Goal: Find specific page/section: Find specific page/section

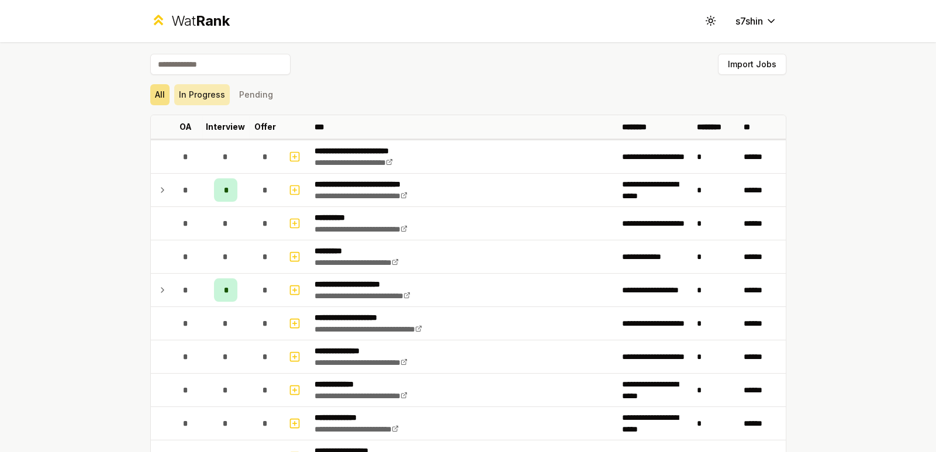
click at [212, 102] on button "In Progress" at bounding box center [202, 94] width 56 height 21
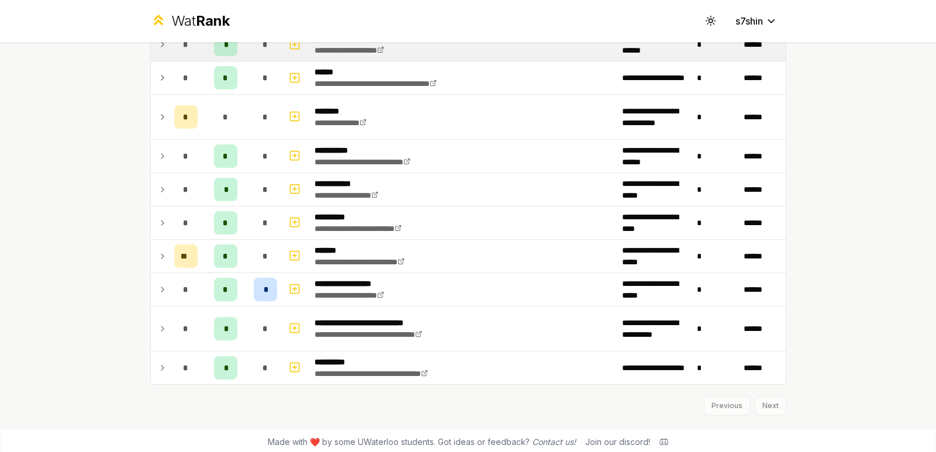
scroll to position [415, 0]
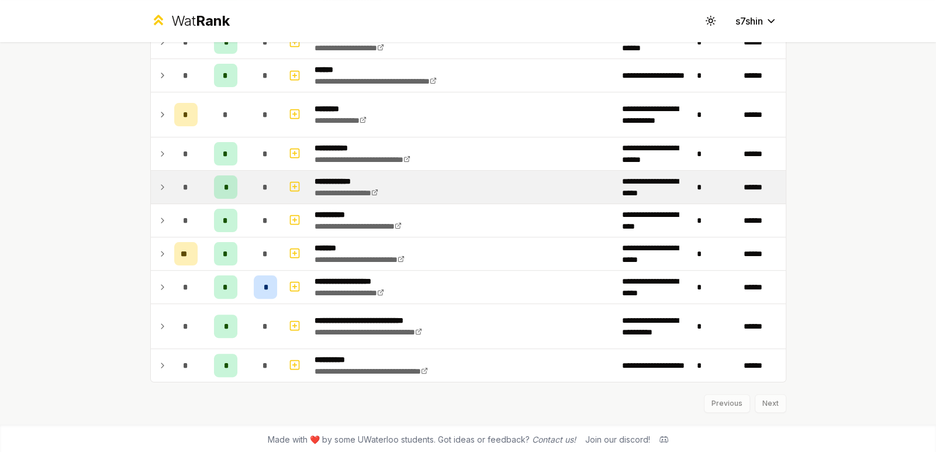
click at [170, 191] on td "*" at bounding box center [186, 187] width 33 height 33
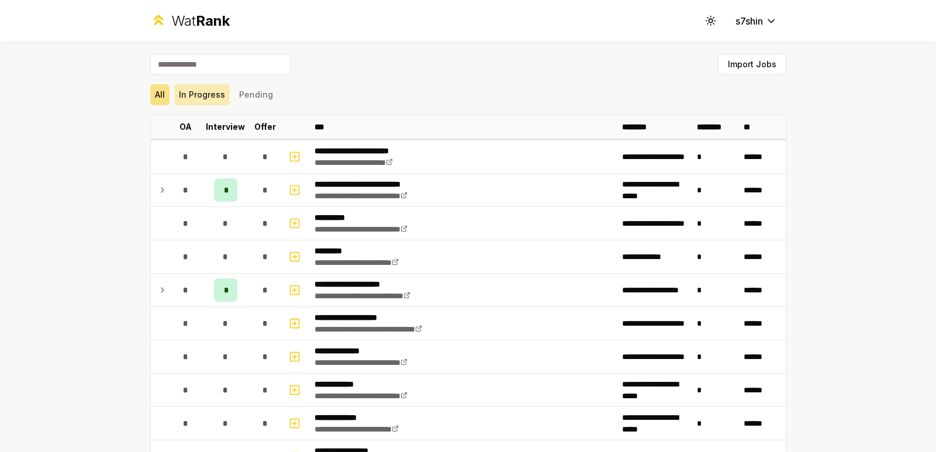
click at [198, 92] on button "In Progress" at bounding box center [202, 94] width 56 height 21
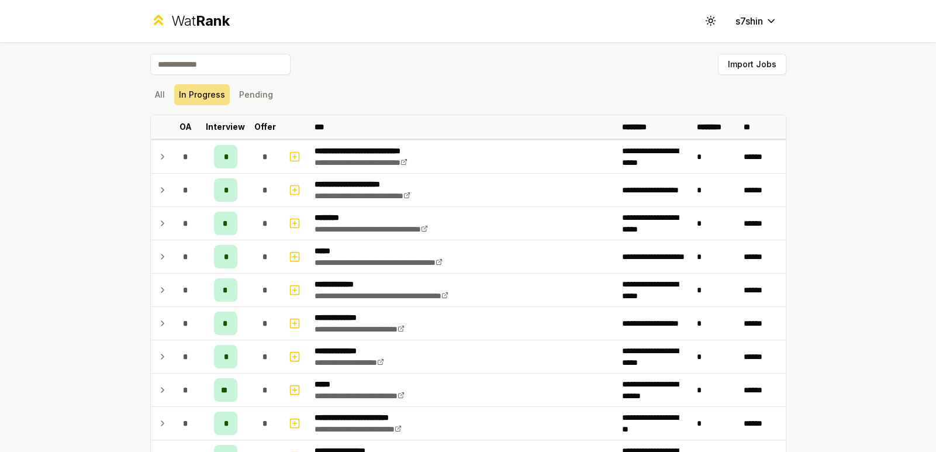
click at [174, 96] on button "In Progress" at bounding box center [202, 94] width 56 height 21
click at [150, 93] on button "All" at bounding box center [159, 94] width 19 height 21
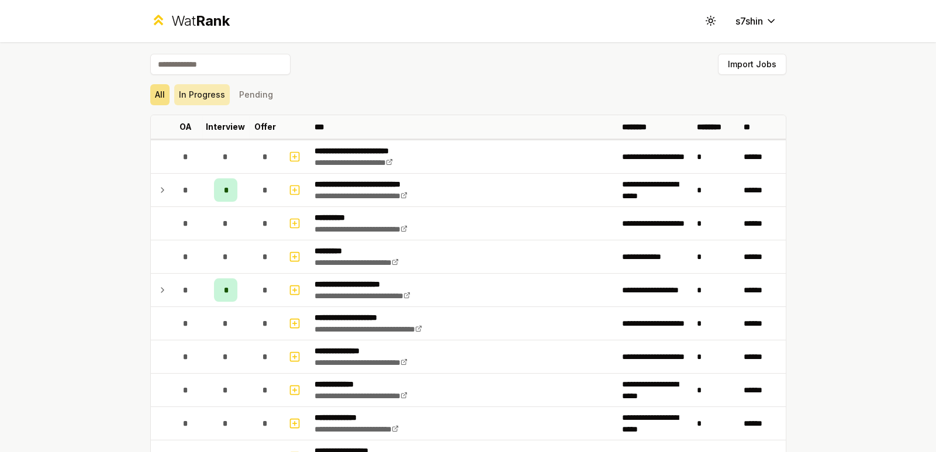
click at [199, 101] on button "In Progress" at bounding box center [202, 94] width 56 height 21
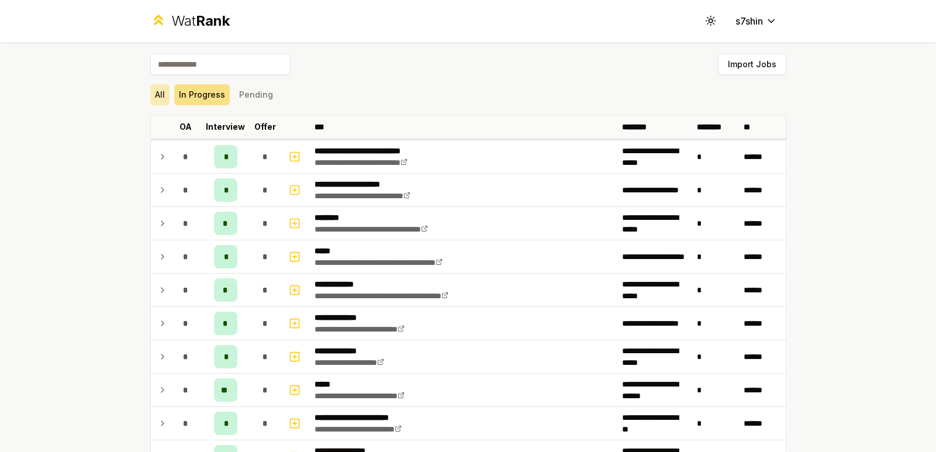
click at [156, 92] on button "All" at bounding box center [159, 94] width 19 height 21
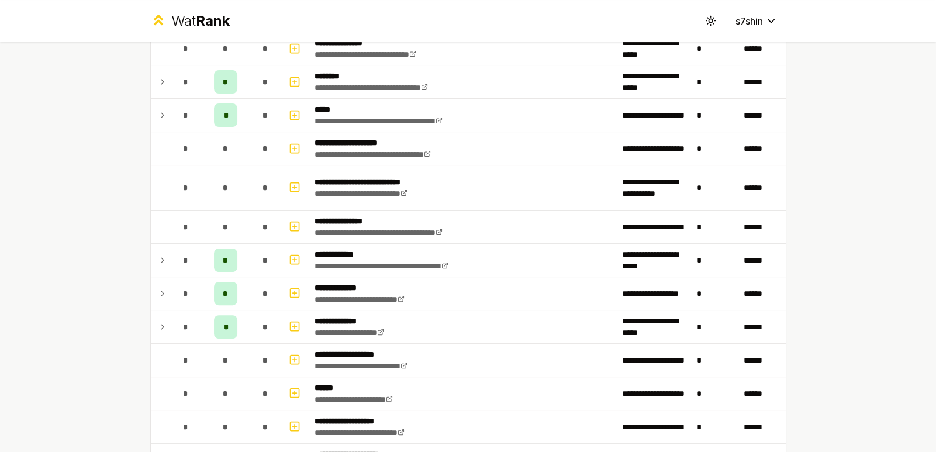
scroll to position [1479, 0]
